Goal: Information Seeking & Learning: Learn about a topic

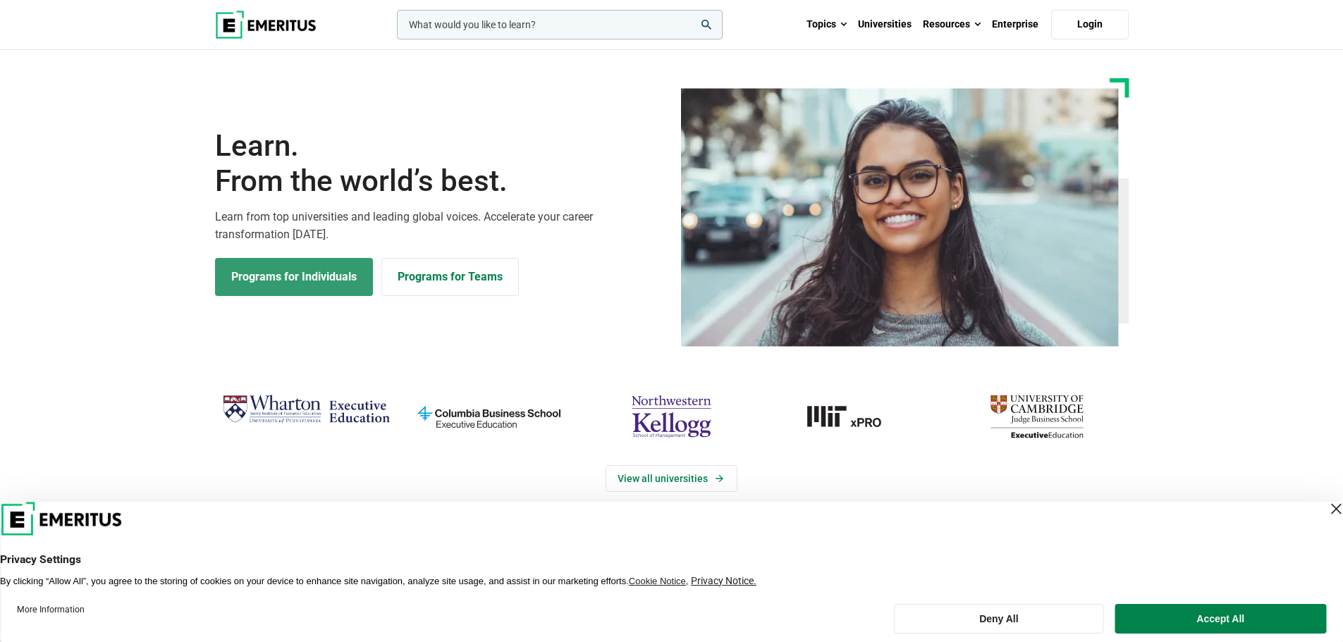
click at [253, 284] on link "Programs for Individuals" at bounding box center [294, 277] width 158 height 38
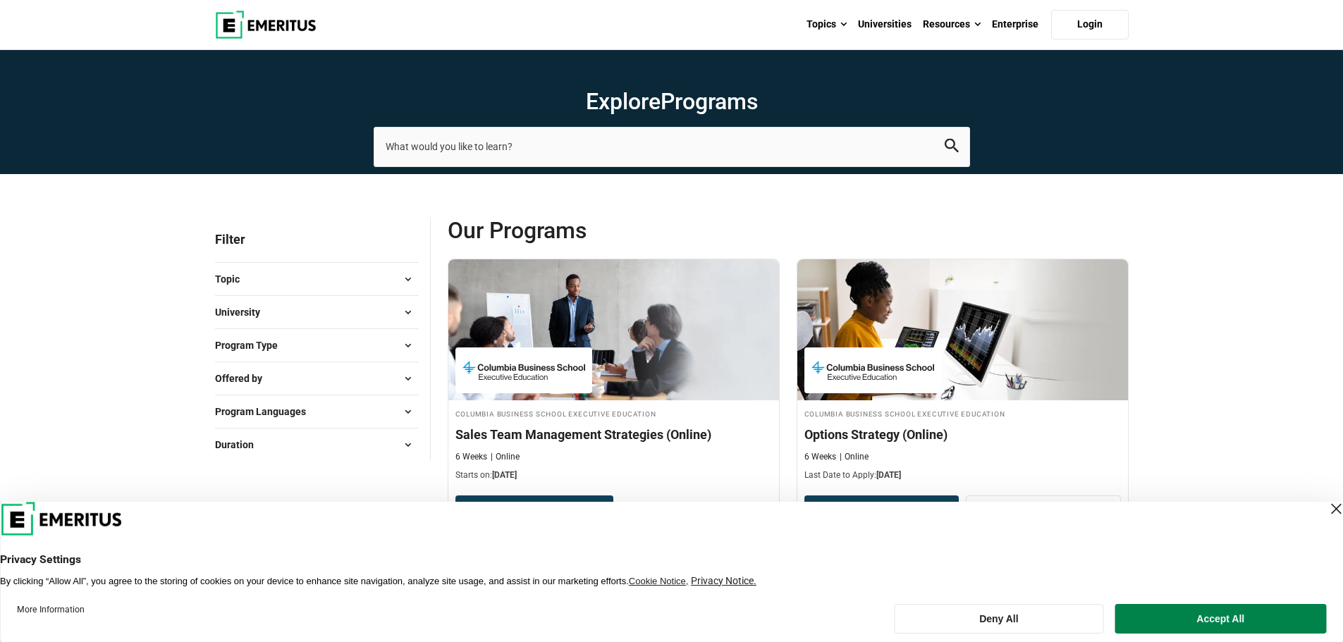
click at [255, 351] on span "Program Type" at bounding box center [252, 346] width 74 height 16
click at [250, 403] on link "Degrees" at bounding box center [268, 409] width 63 height 16
checkbox input "true"
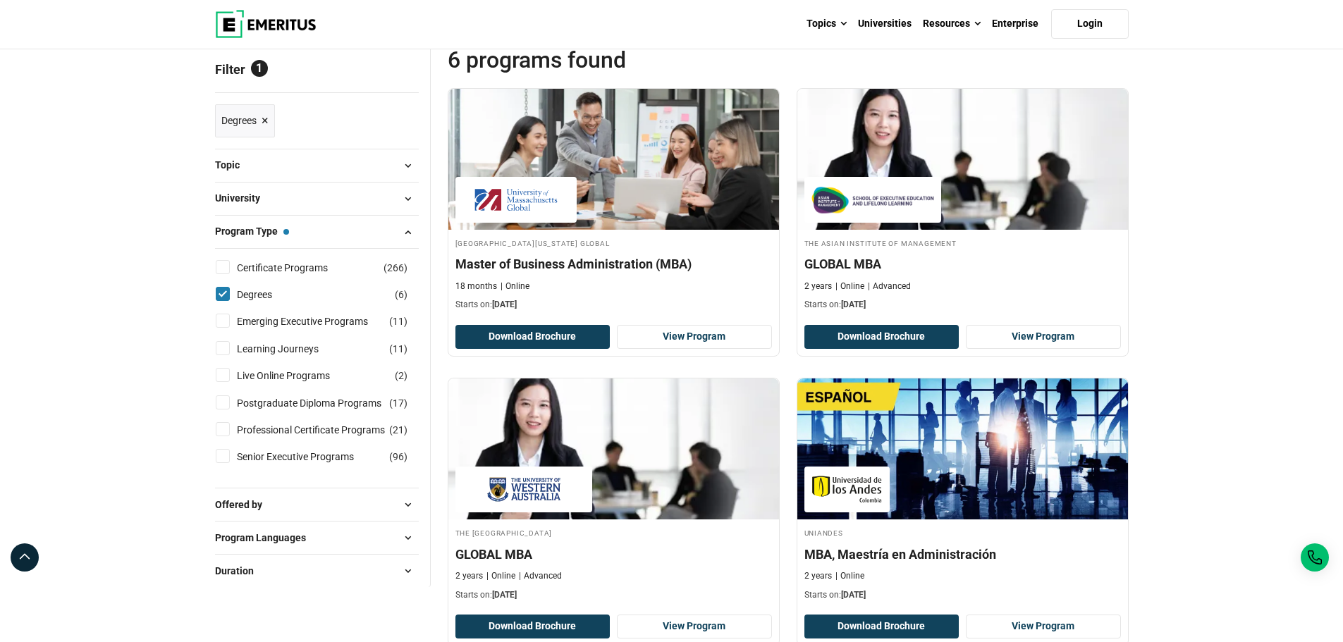
scroll to position [242, 0]
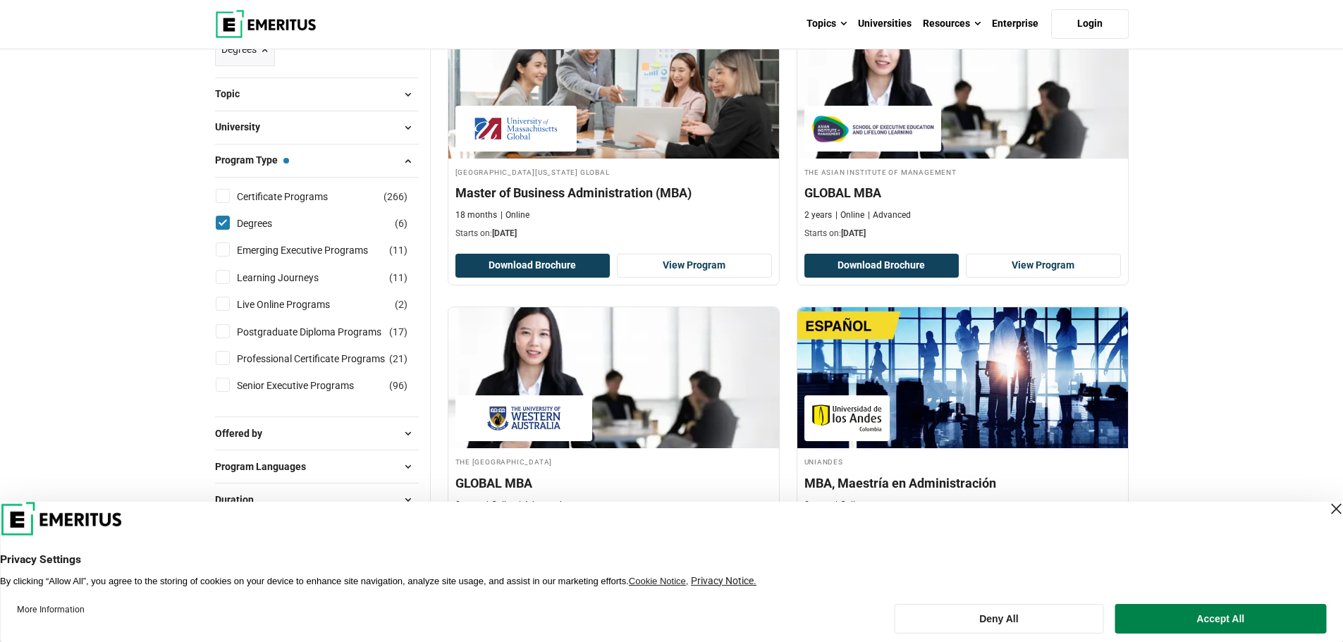
drag, startPoint x: 1342, startPoint y: 175, endPoint x: 1271, endPoint y: 200, distance: 74.9
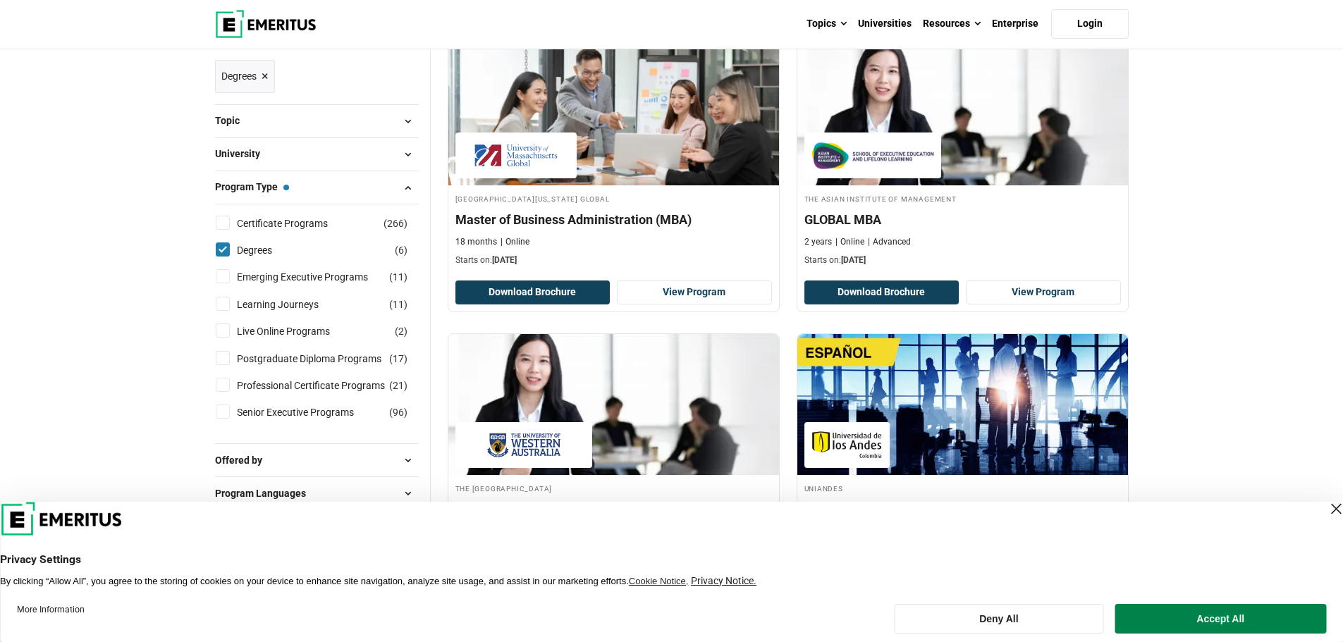
scroll to position [213, 0]
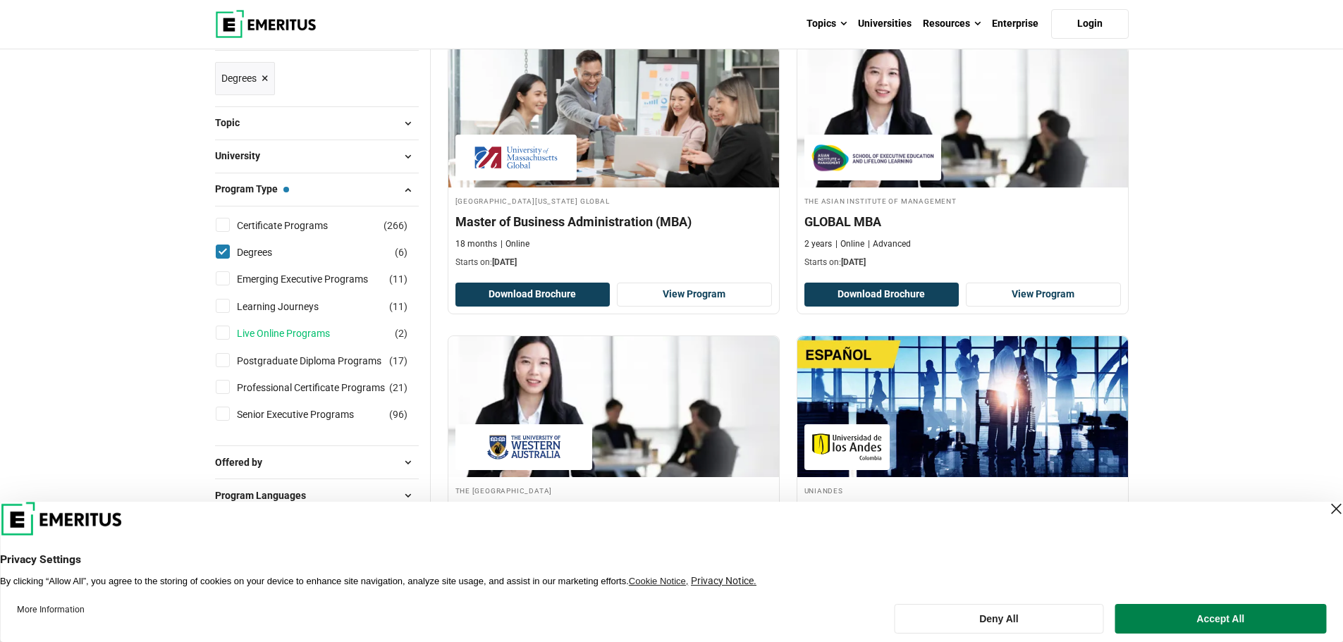
click at [247, 332] on link "Live Online Programs" at bounding box center [297, 334] width 121 height 16
checkbox input "true"
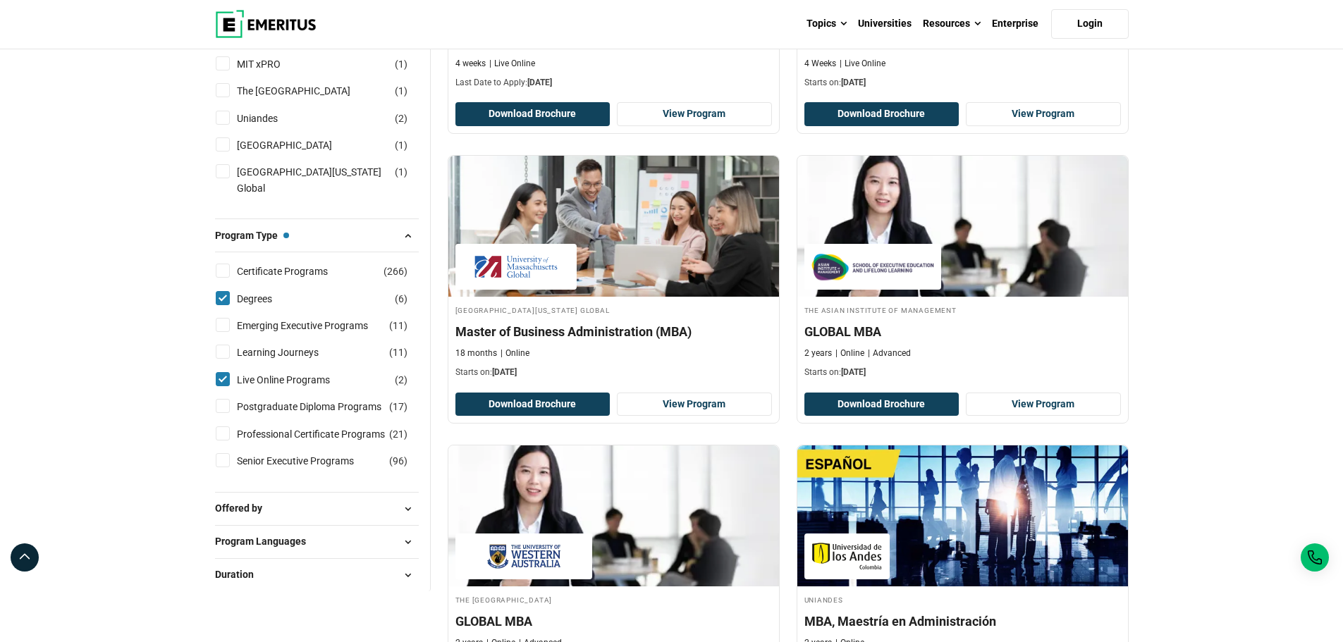
scroll to position [413, 0]
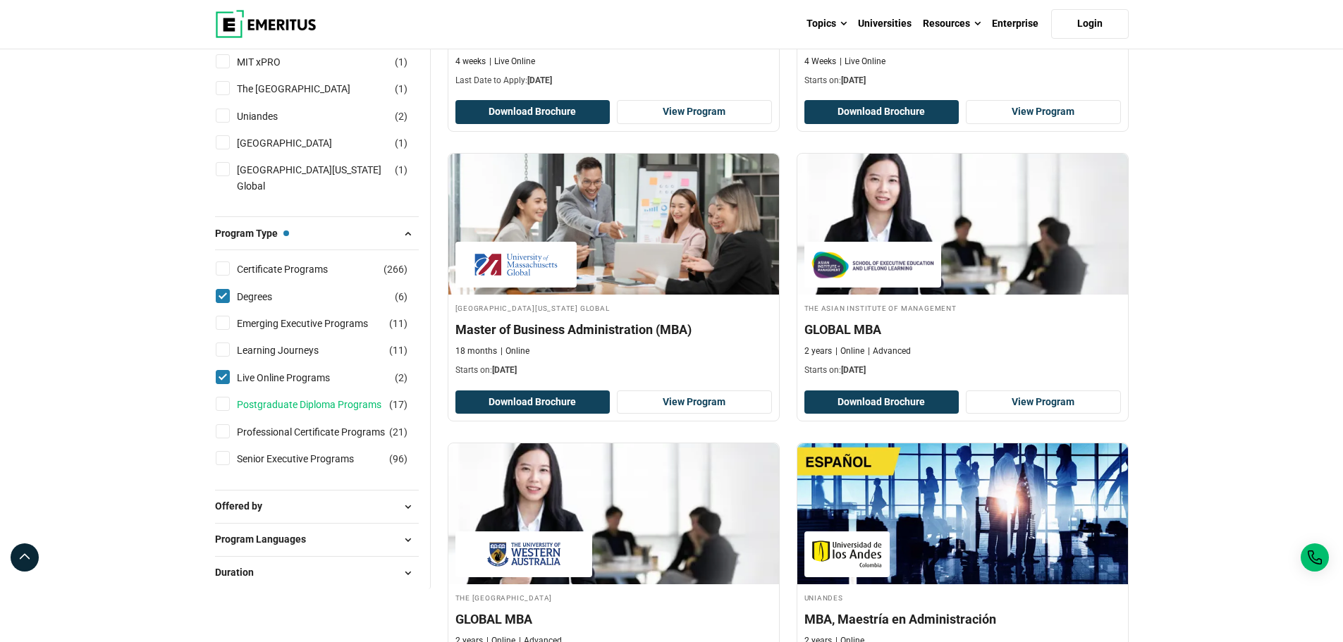
click at [288, 413] on link "Postgraduate Diploma Programs" at bounding box center [323, 405] width 173 height 16
checkbox input "true"
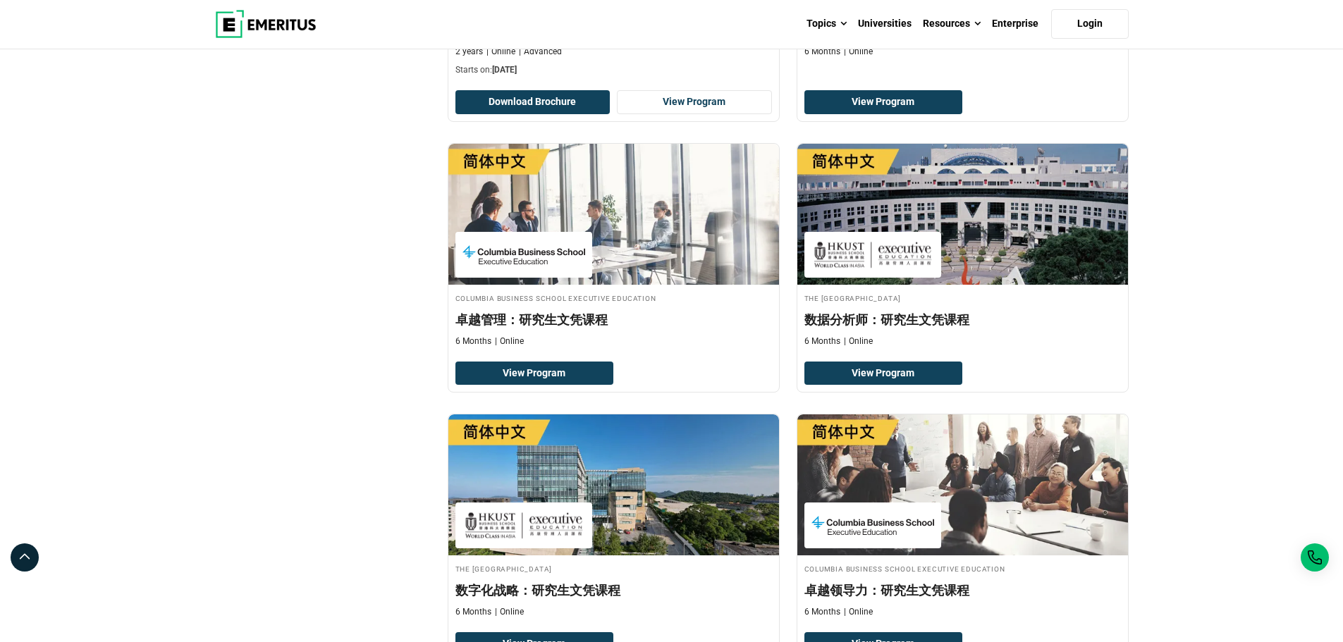
drag, startPoint x: 1353, startPoint y: 292, endPoint x: 1353, endPoint y: 300, distance: 7.8
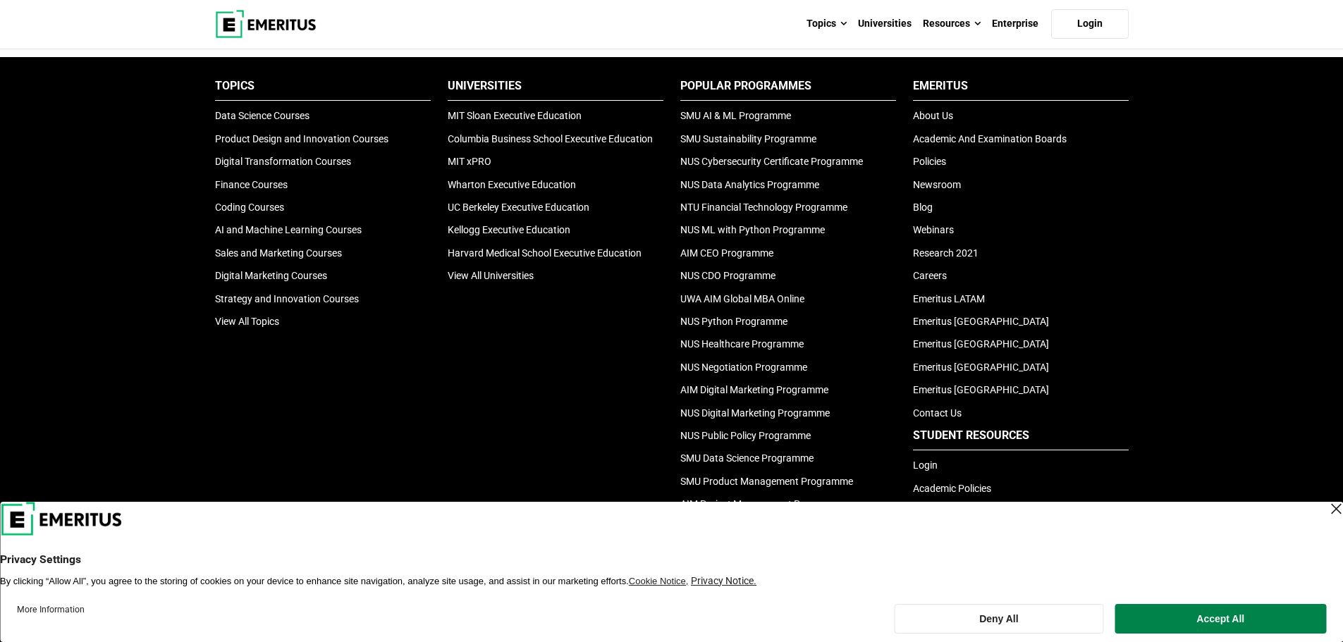
scroll to position [3241, 0]
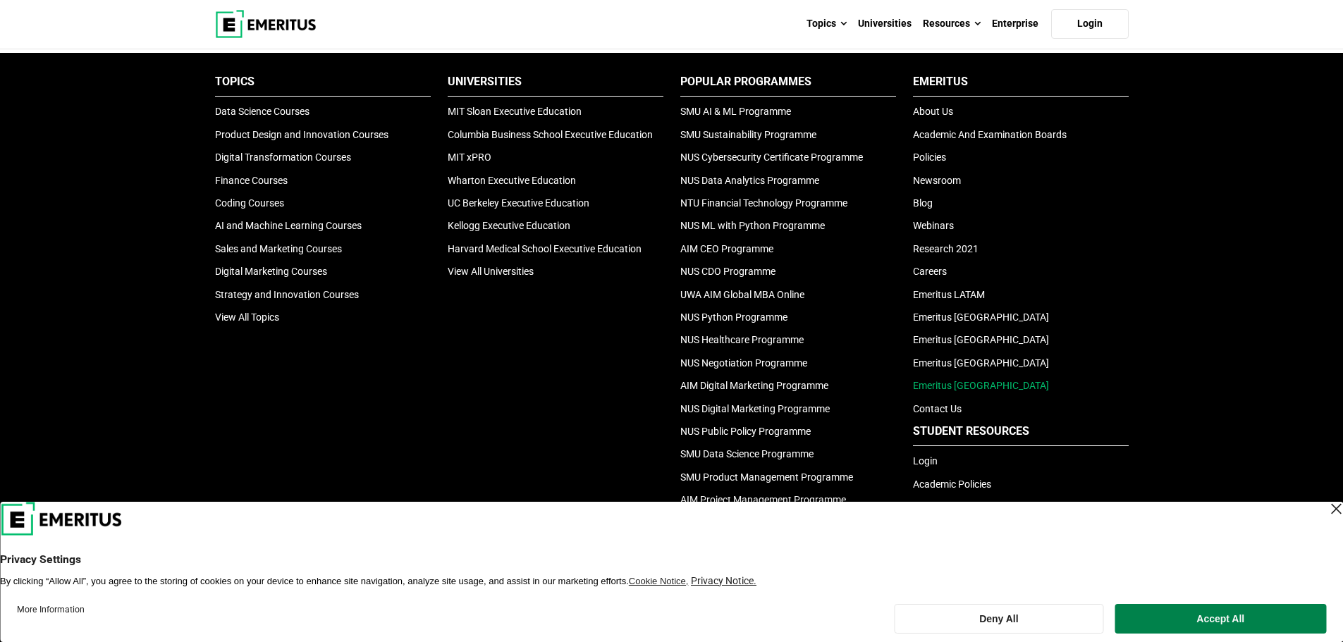
click at [953, 385] on link "Emeritus [GEOGRAPHIC_DATA]" at bounding box center [981, 385] width 136 height 11
